Goal: Contribute content: Add original content to the website for others to see

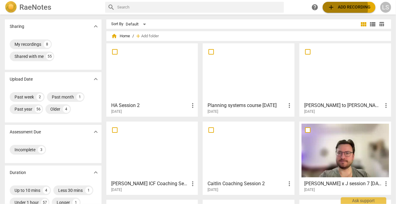
click at [351, 8] on span "add Add recording" at bounding box center [349, 7] width 43 height 7
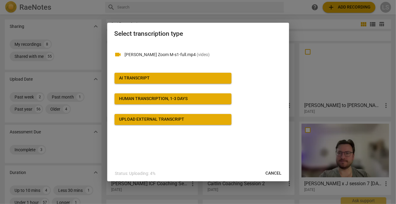
click at [133, 78] on div "AI Transcript" at bounding box center [134, 78] width 31 height 6
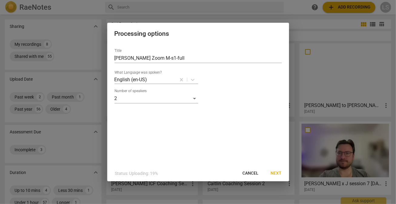
click at [278, 173] on span "Next" at bounding box center [276, 173] width 11 height 6
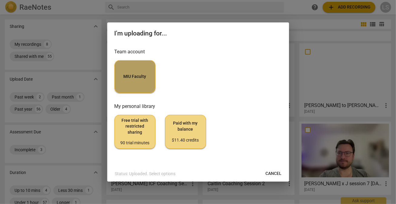
click at [129, 74] on span "MIU Faculty" at bounding box center [135, 77] width 31 height 6
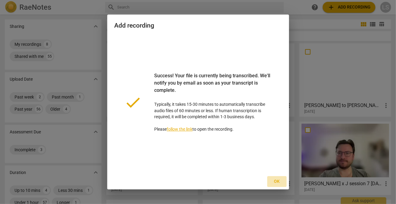
click at [277, 182] on span "Ok" at bounding box center [277, 182] width 10 height 6
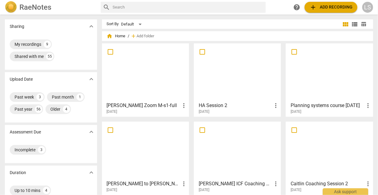
click at [144, 74] on div at bounding box center [145, 72] width 83 height 54
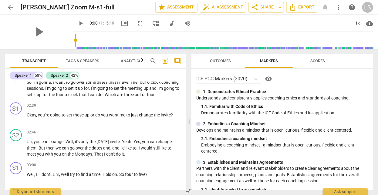
scroll to position [502, 0]
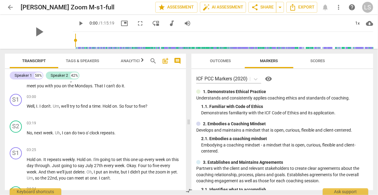
click at [110, 94] on div "03:00 + Add competency keyboard_arrow_right Well , I . I don't . Um , we'll try…" at bounding box center [104, 105] width 154 height 22
